Goal: Task Accomplishment & Management: Manage account settings

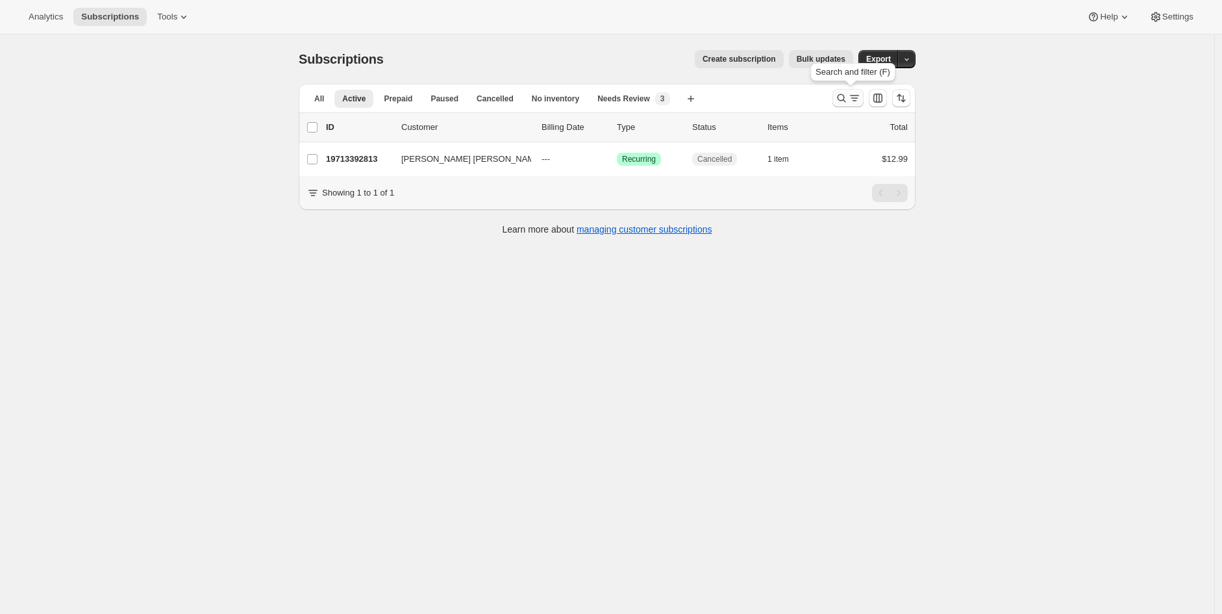
click at [843, 101] on icon "Search and filter results" at bounding box center [841, 98] width 13 height 13
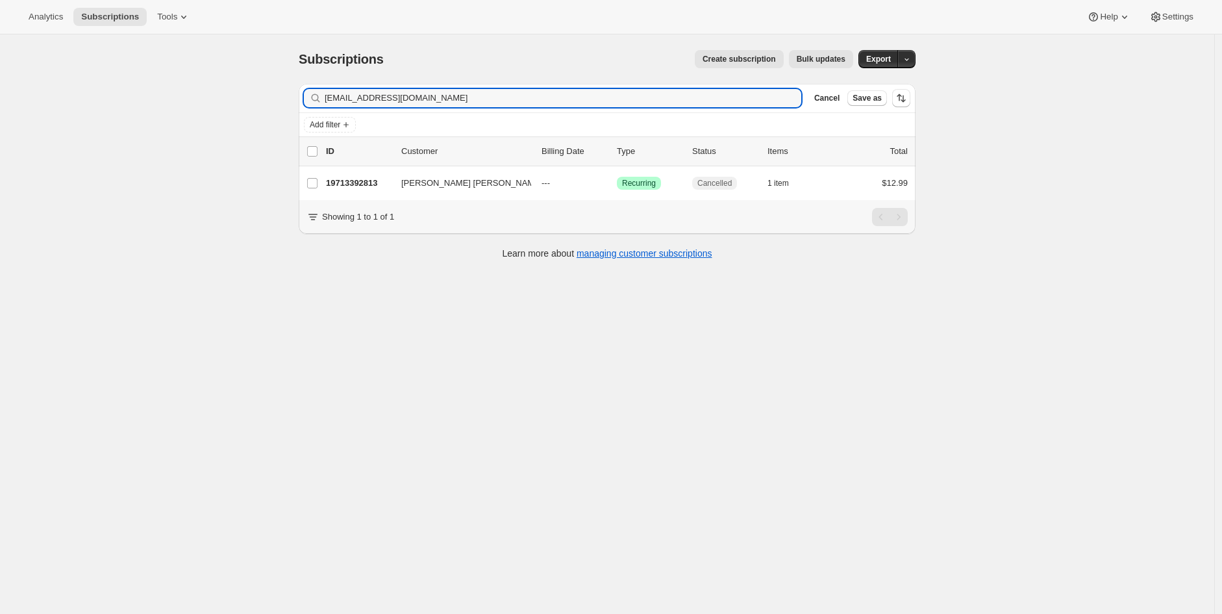
type input "[EMAIL_ADDRESS][DOMAIN_NAME]"
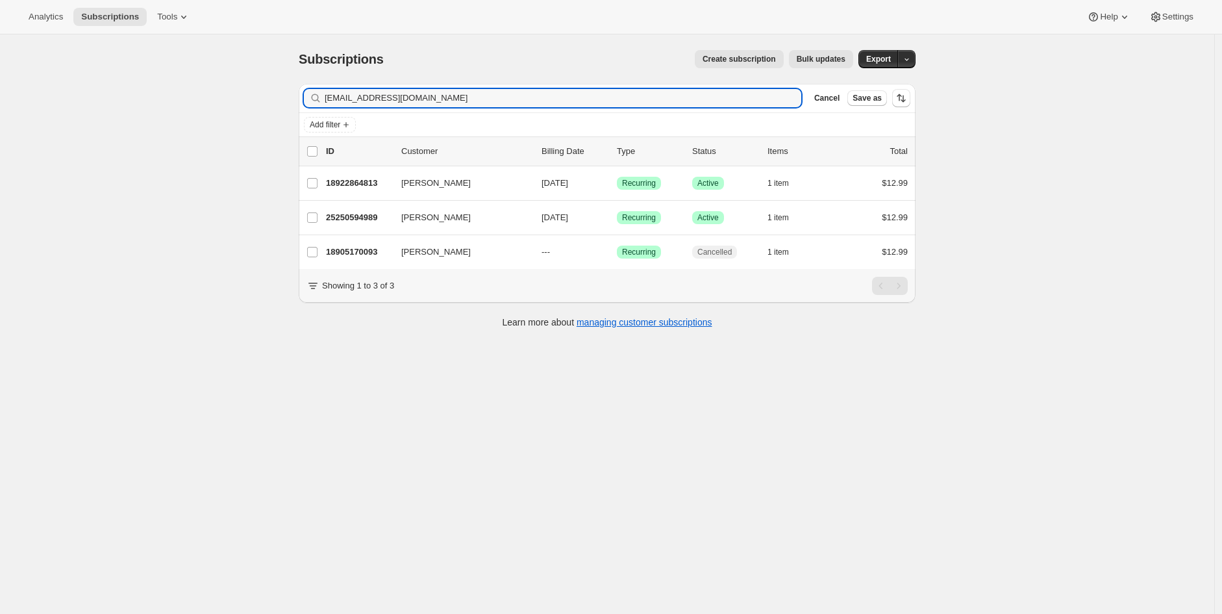
click at [1042, 191] on div "Subscriptions. This page is ready Subscriptions Create subscription Bulk update…" at bounding box center [607, 341] width 1215 height 614
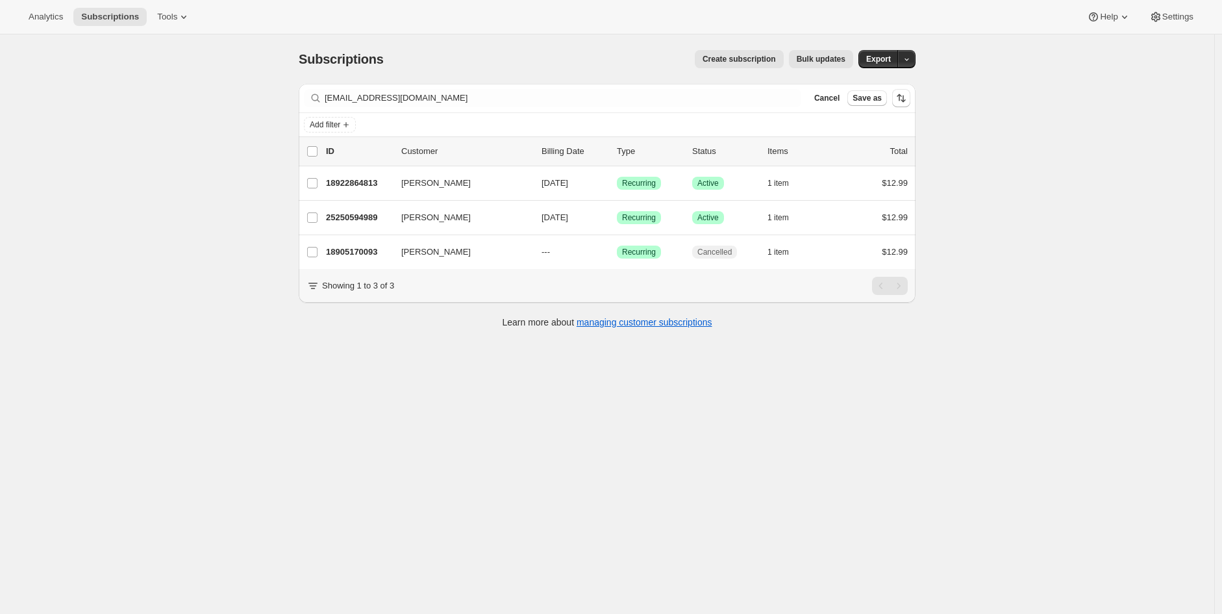
click at [700, 433] on div "Subscriptions. This page is ready Subscriptions Create subscription Bulk update…" at bounding box center [607, 341] width 1215 height 614
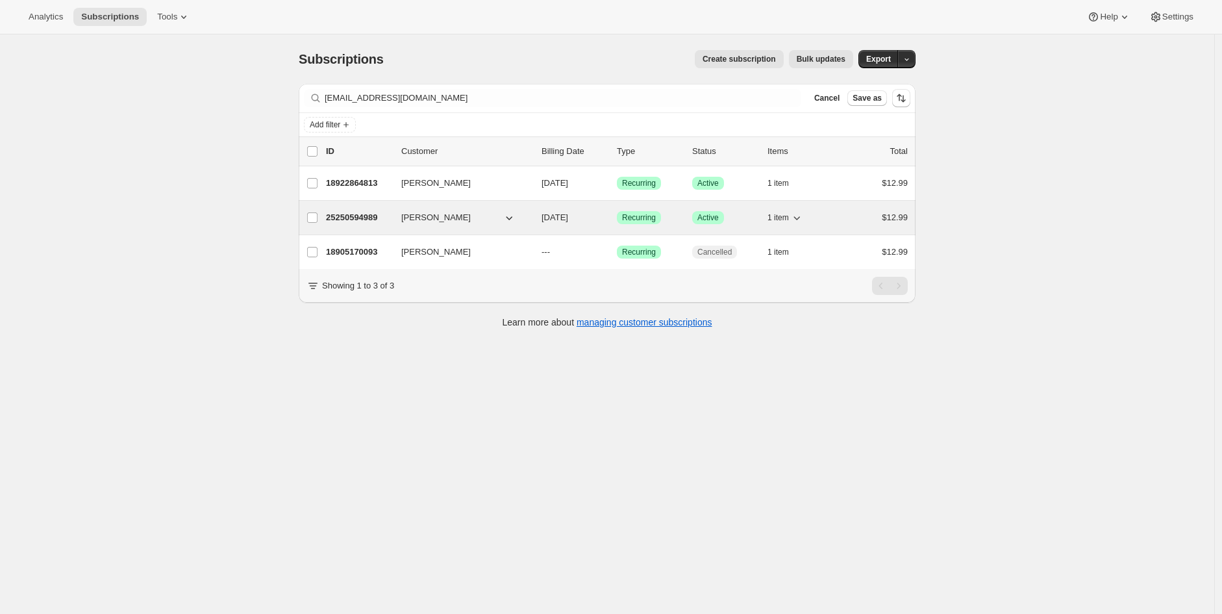
click at [360, 218] on p "25250594989" at bounding box center [358, 217] width 65 height 13
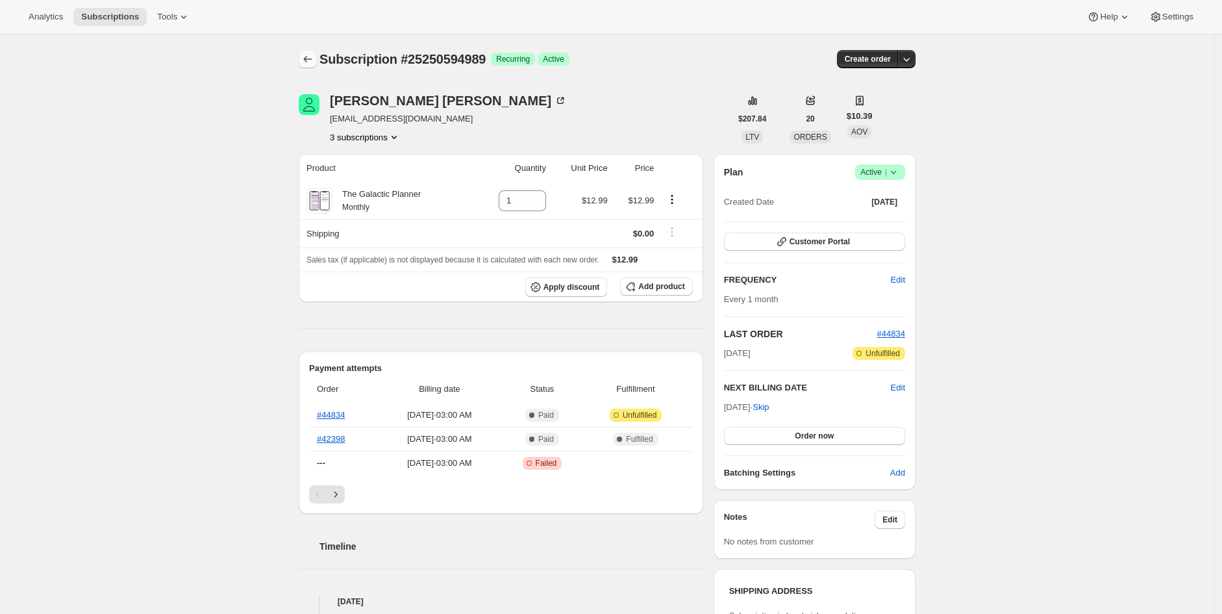
click at [302, 61] on button "Subscriptions" at bounding box center [308, 59] width 18 height 18
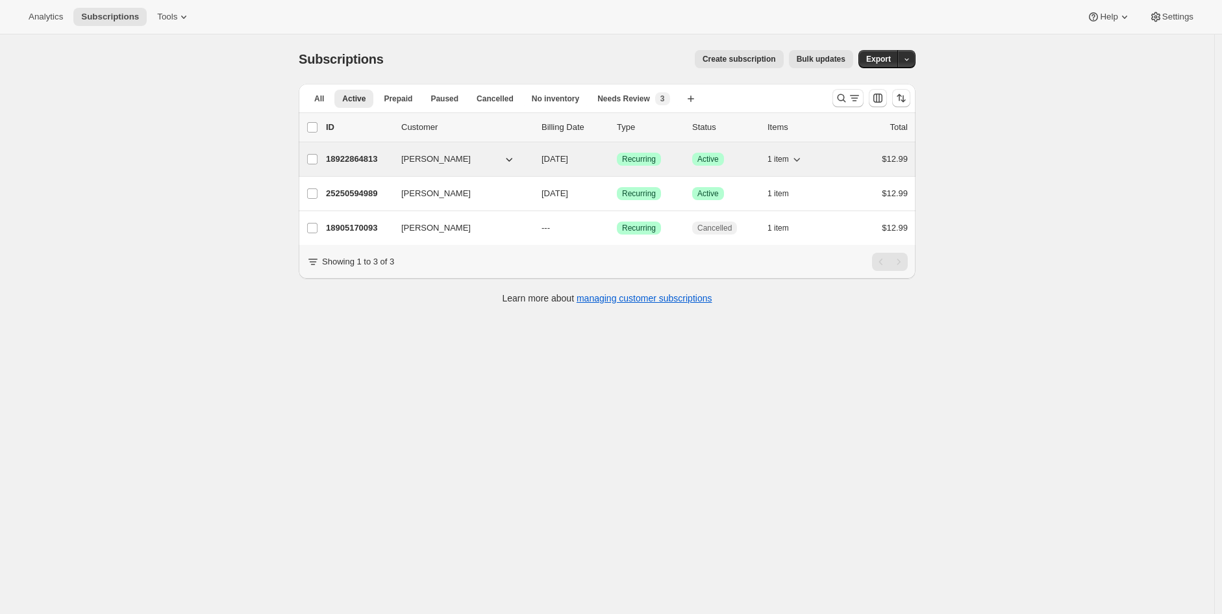
click at [360, 163] on p "18922864813" at bounding box center [358, 159] width 65 height 13
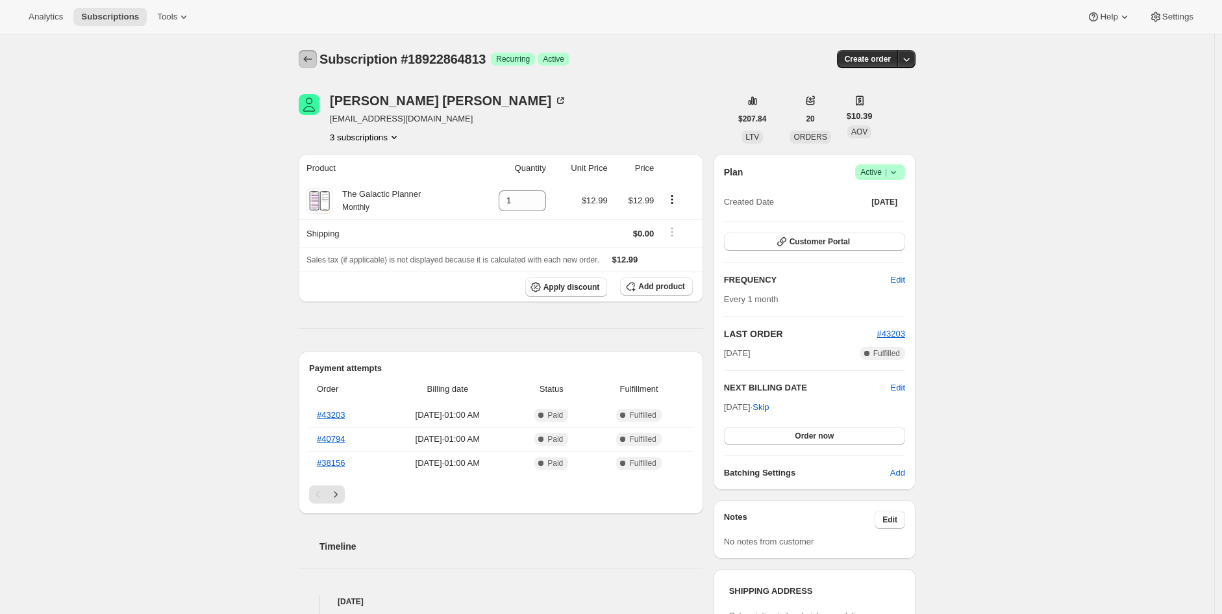
click at [312, 54] on icon "Subscriptions" at bounding box center [307, 59] width 13 height 13
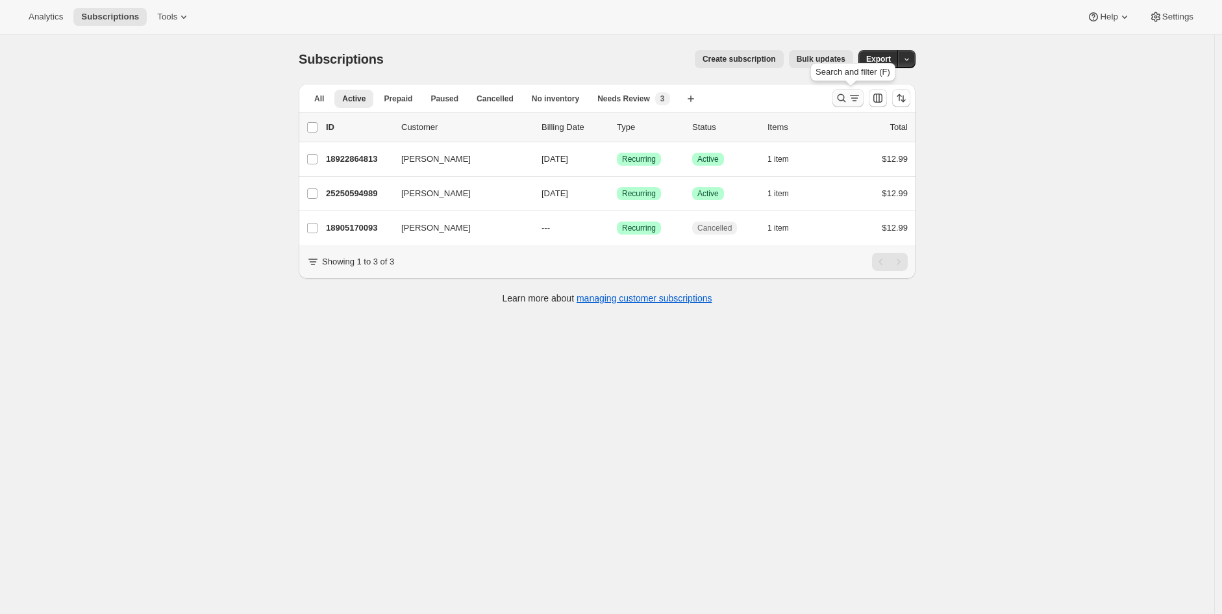
click at [845, 96] on icon "Search and filter results" at bounding box center [841, 98] width 13 height 13
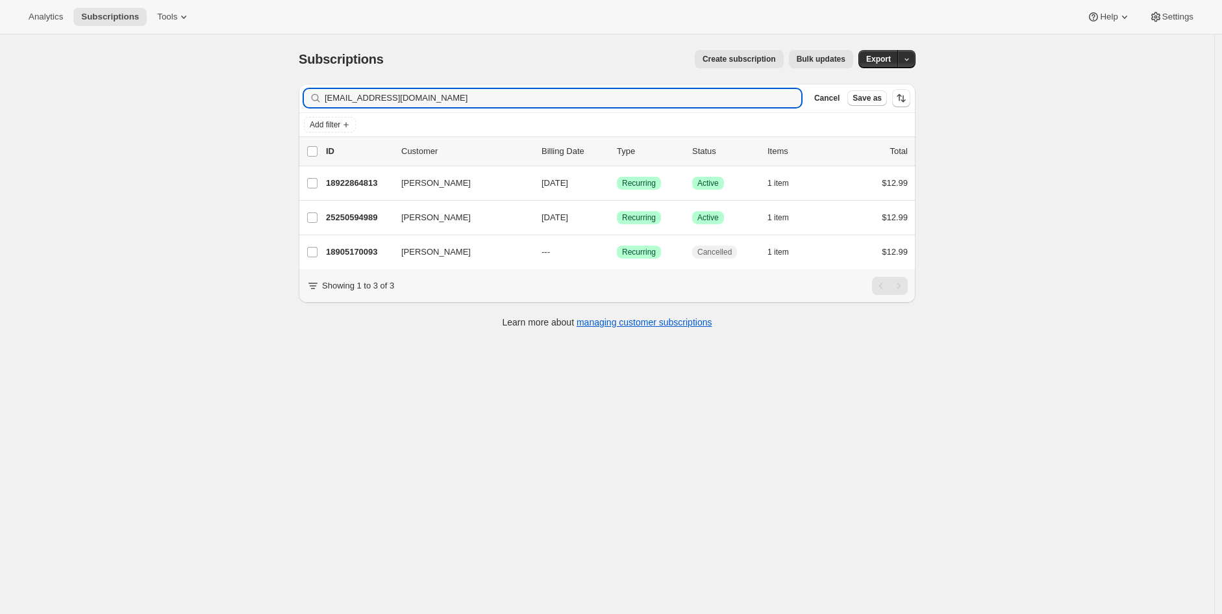
type input "[EMAIL_ADDRESS][DOMAIN_NAME]"
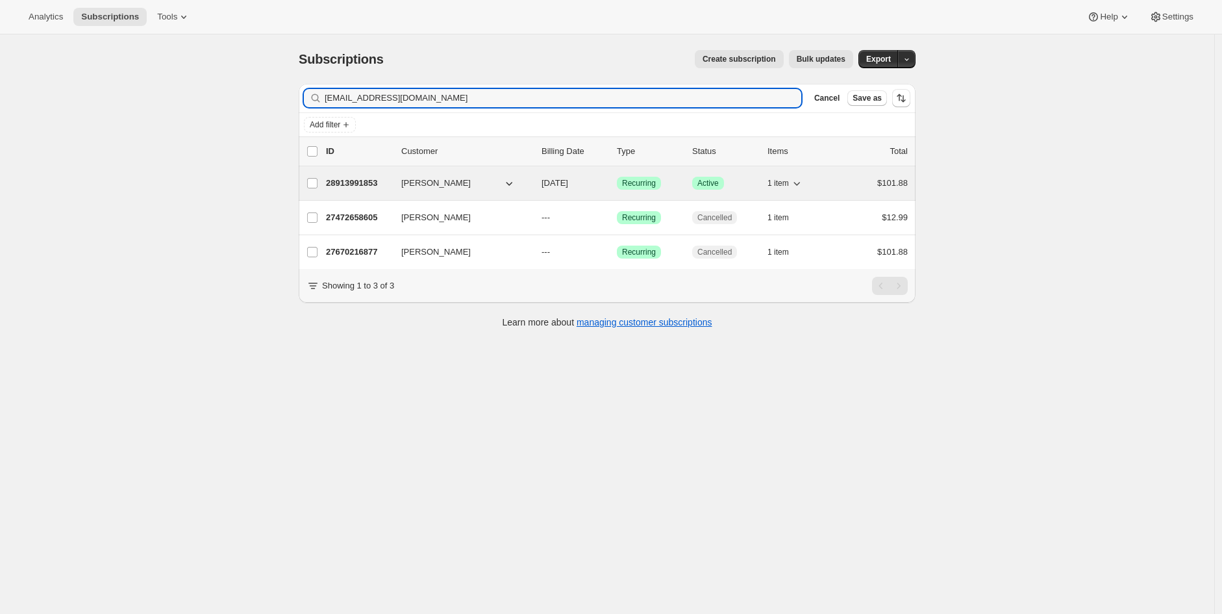
click at [366, 182] on p "28913991853" at bounding box center [358, 183] width 65 height 13
